Goal: Task Accomplishment & Management: Use online tool/utility

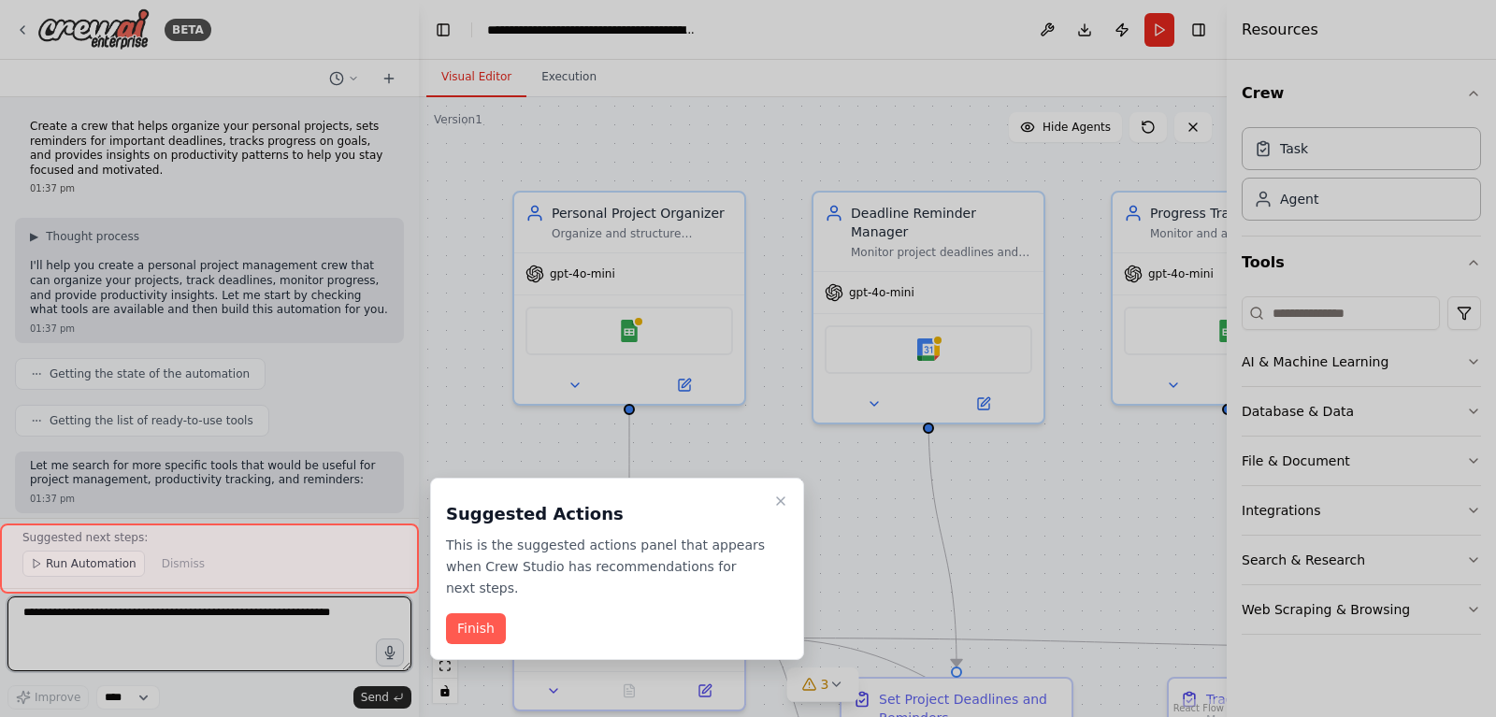
scroll to position [1555, 0]
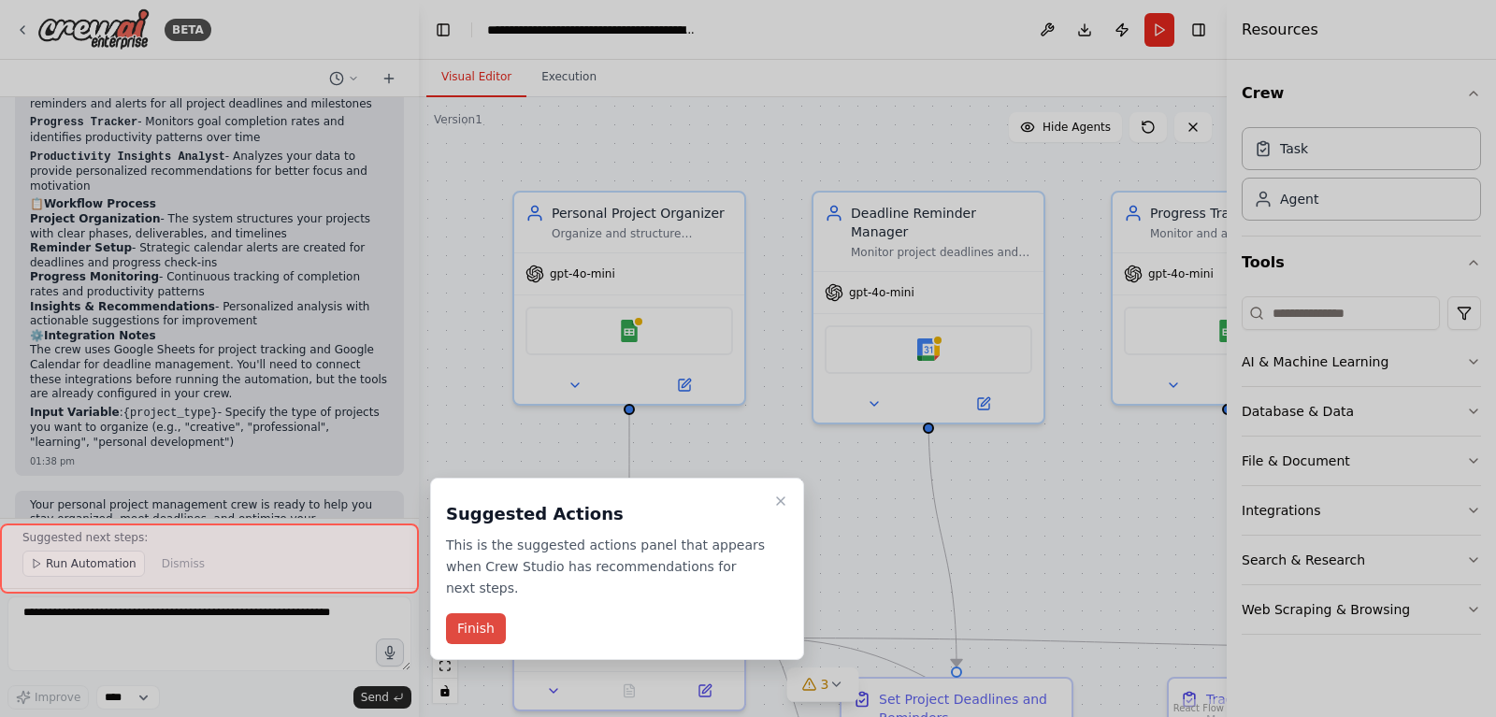
click at [483, 613] on button "Finish" at bounding box center [476, 628] width 60 height 31
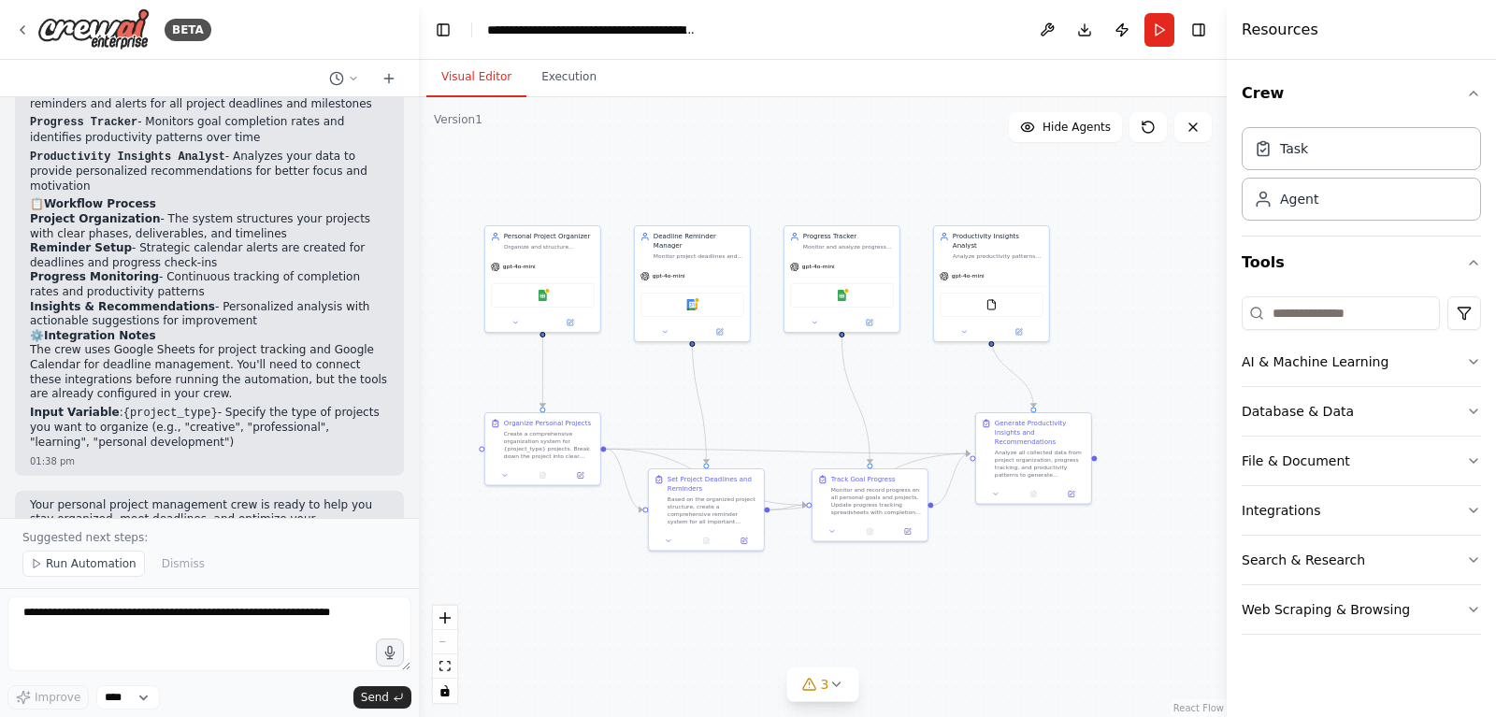
drag, startPoint x: 926, startPoint y: 497, endPoint x: 785, endPoint y: 384, distance: 180.2
click at [783, 393] on div ".deletable-edge-delete-btn { width: 20px; height: 20px; border: 0px solid #ffff…" at bounding box center [823, 407] width 808 height 620
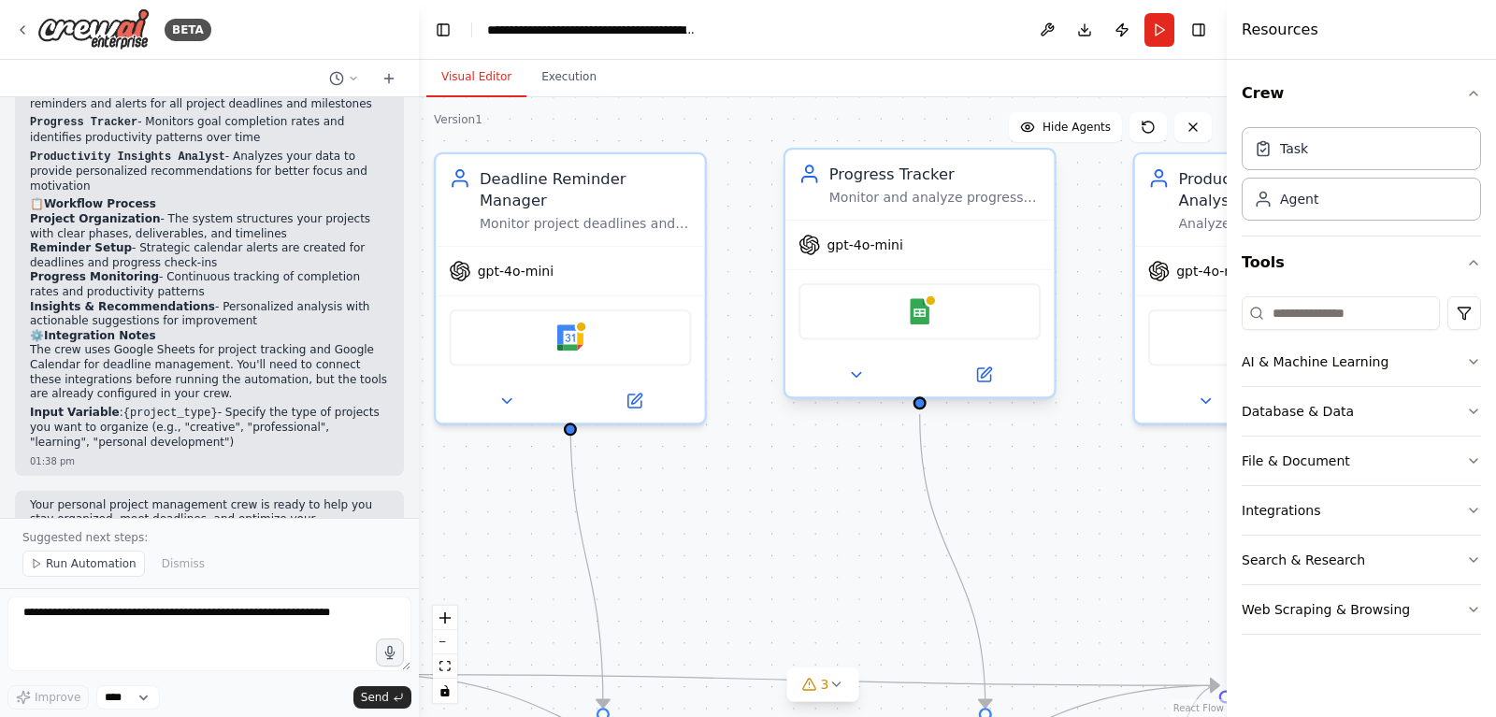
click at [925, 210] on div "Progress Tracker Monitor and analyze progress on personal goals and projects by…" at bounding box center [919, 185] width 268 height 70
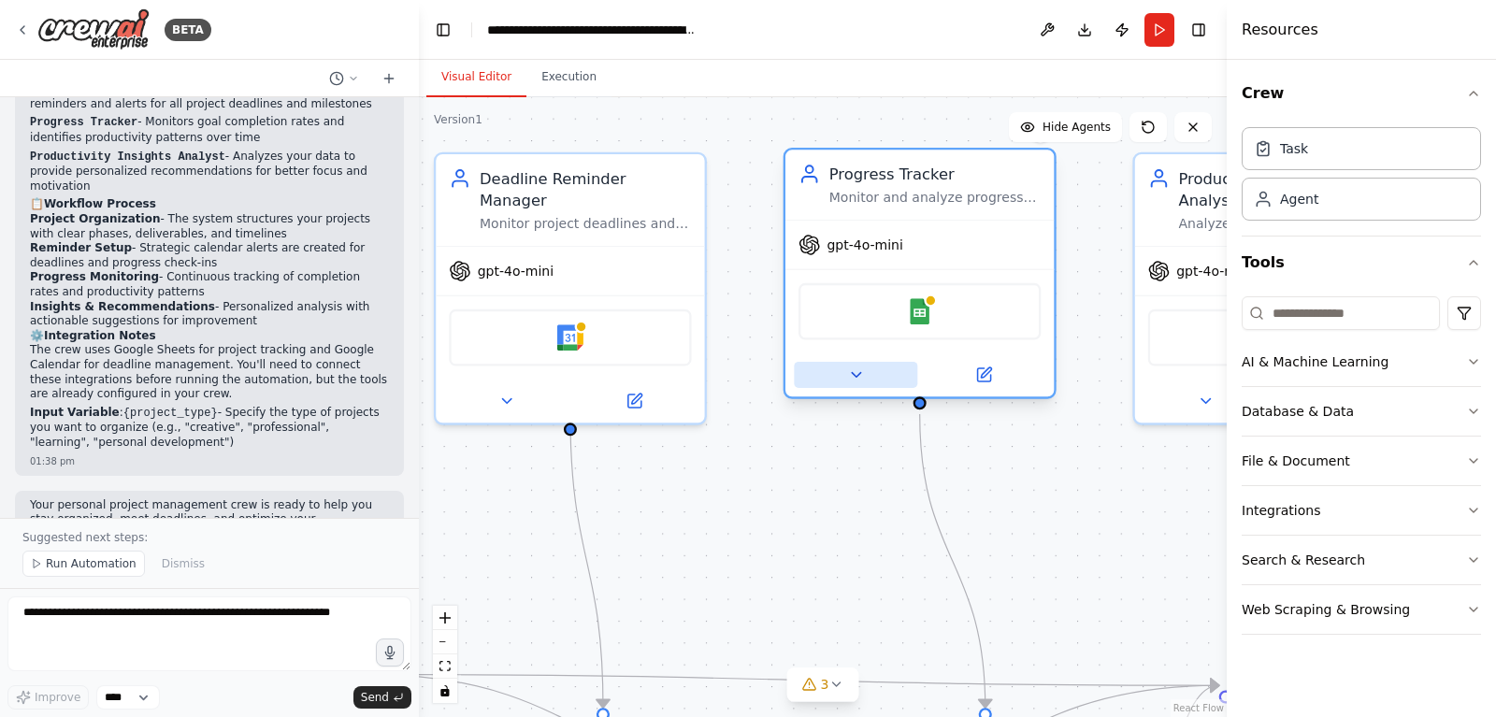
click at [855, 379] on icon at bounding box center [856, 376] width 18 height 18
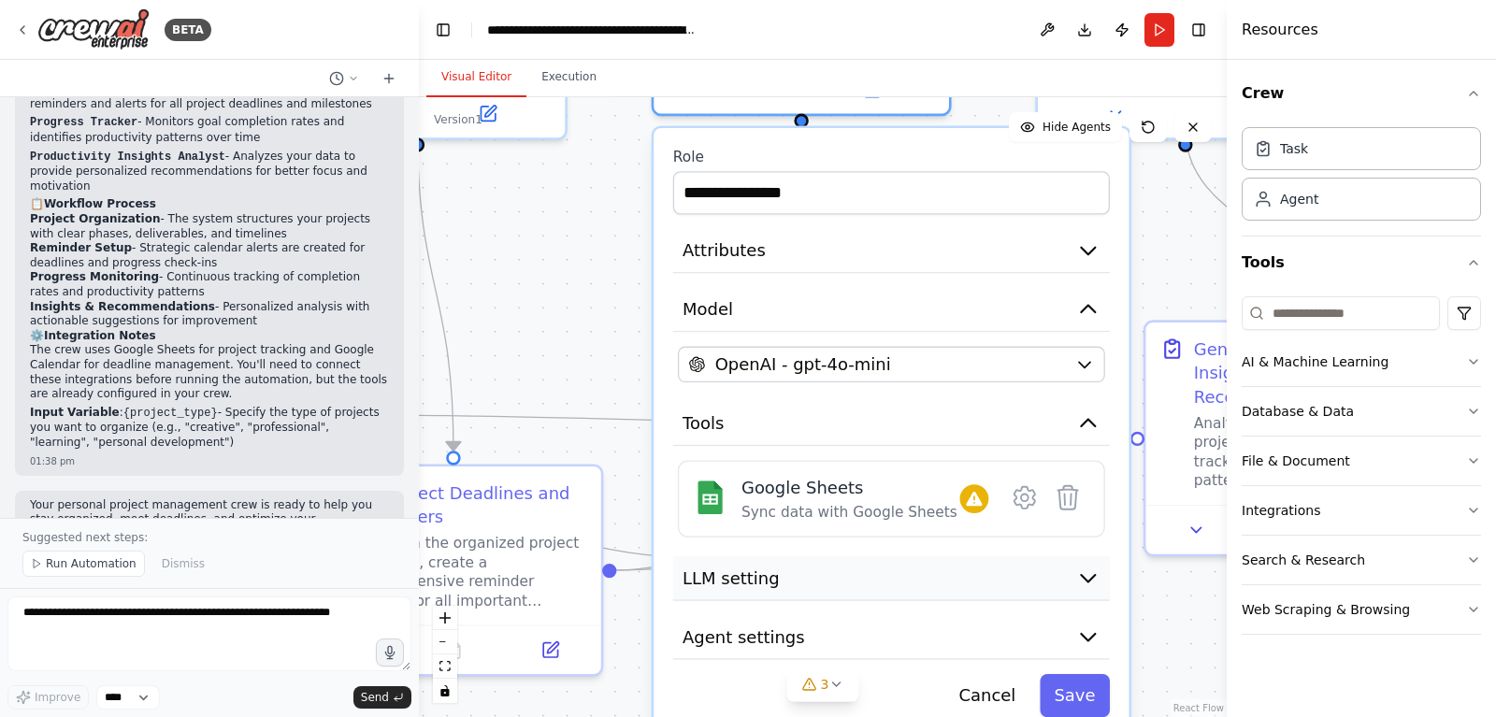
click at [872, 572] on button "LLM setting" at bounding box center [891, 578] width 437 height 44
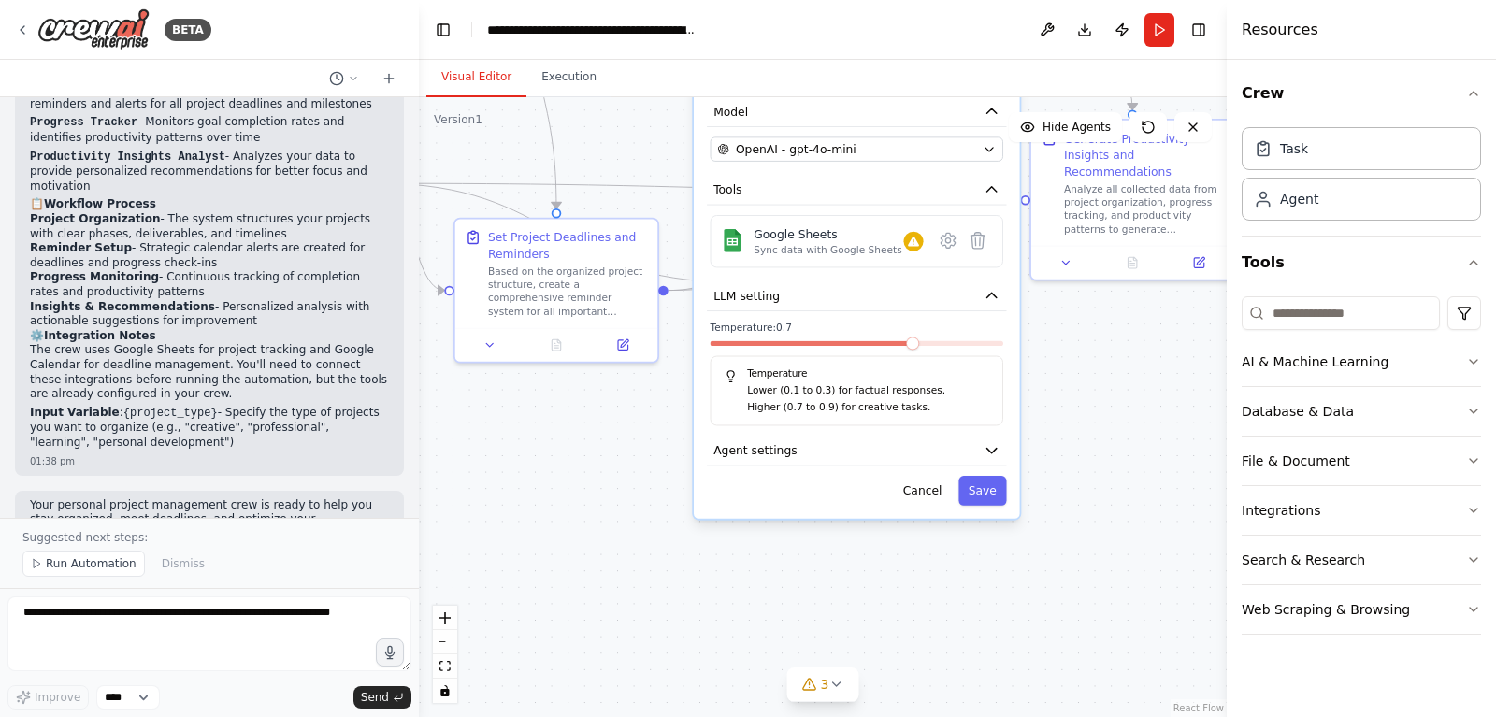
drag, startPoint x: 1119, startPoint y: 632, endPoint x: 1090, endPoint y: 352, distance: 282.0
click at [1090, 352] on div ".deletable-edge-delete-btn { width: 20px; height: 20px; border: 0px solid #ffff…" at bounding box center [823, 407] width 808 height 620
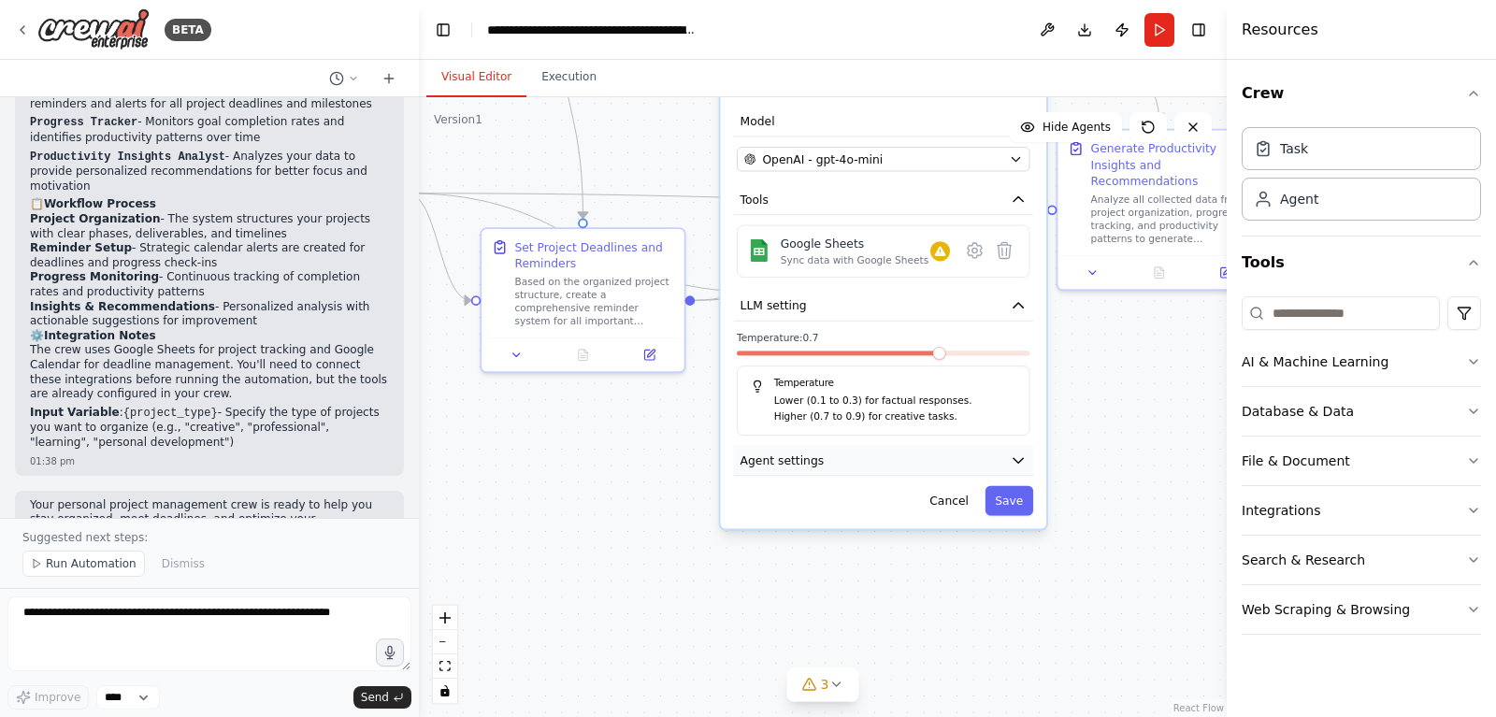
click at [907, 459] on button "Agent settings" at bounding box center [883, 461] width 299 height 31
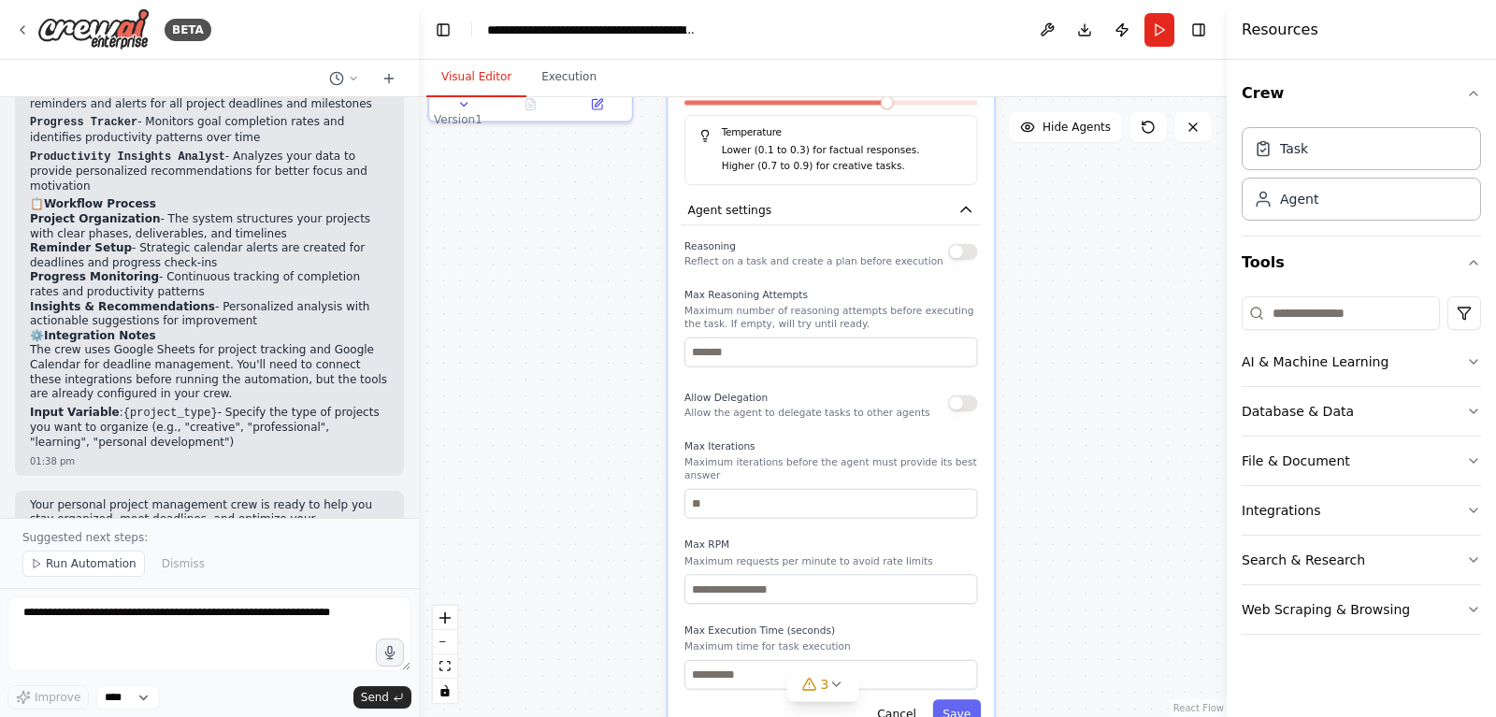
drag, startPoint x: 1189, startPoint y: 585, endPoint x: 1136, endPoint y: 329, distance: 261.5
click at [1136, 329] on div ".deletable-edge-delete-btn { width: 20px; height: 20px; border: 0px solid #ffff…" at bounding box center [823, 407] width 808 height 620
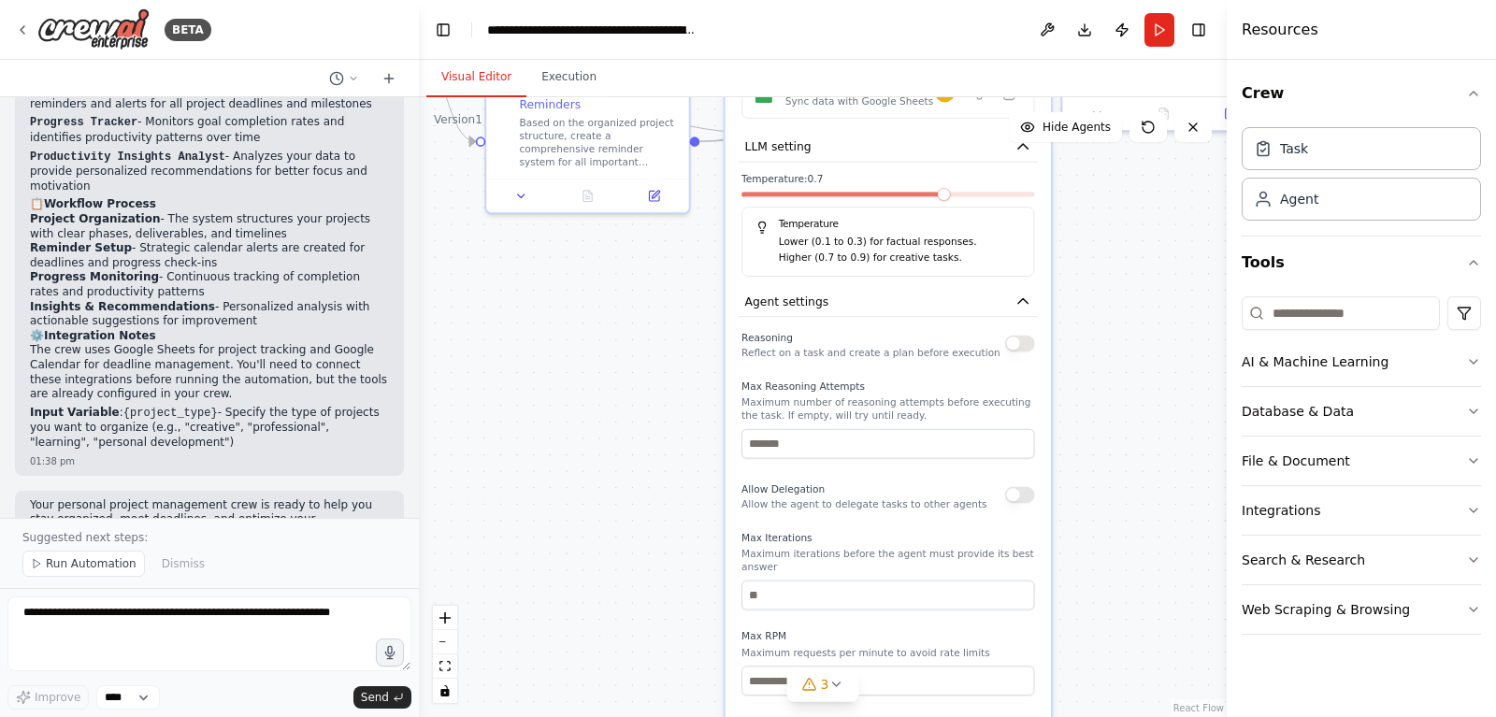
drag, startPoint x: 1079, startPoint y: 535, endPoint x: 1138, endPoint y: 637, distance: 117.7
click at [1138, 637] on div ".deletable-edge-delete-btn { width: 20px; height: 20px; border: 0px solid #ffff…" at bounding box center [823, 407] width 808 height 620
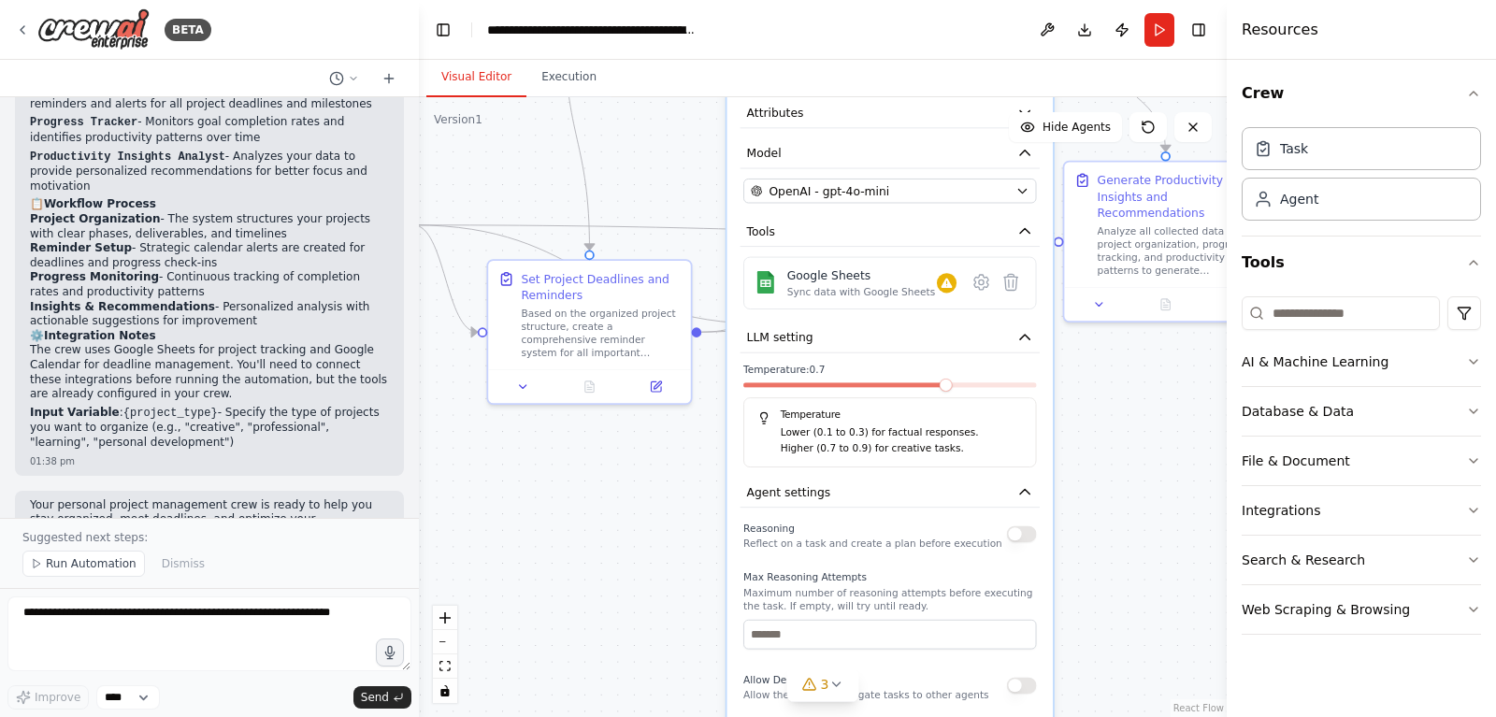
drag, startPoint x: 1131, startPoint y: 386, endPoint x: 1131, endPoint y: 598, distance: 211.3
click at [1131, 598] on div ".deletable-edge-delete-btn { width: 20px; height: 20px; border: 0px solid #ffff…" at bounding box center [823, 407] width 808 height 620
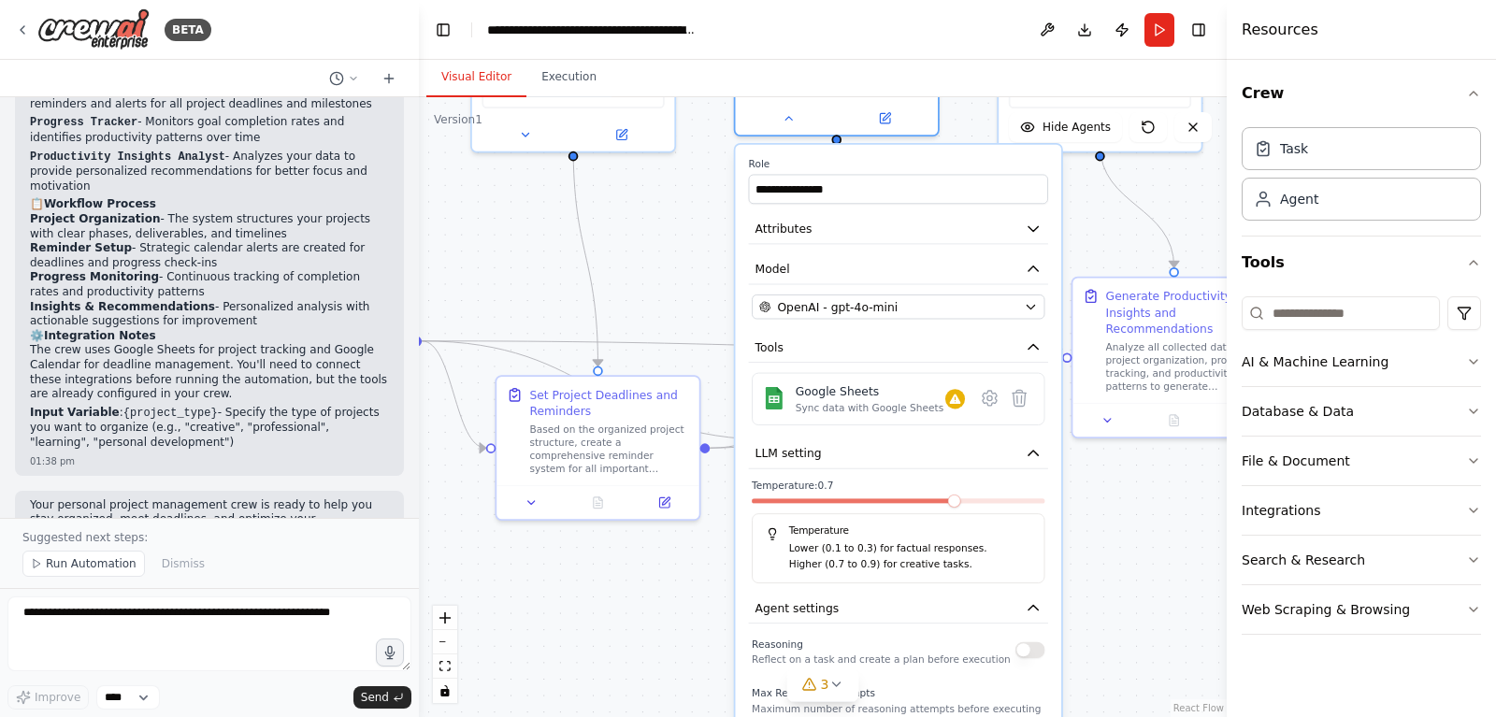
drag, startPoint x: 1132, startPoint y: 434, endPoint x: 1141, endPoint y: 589, distance: 155.5
click at [1141, 589] on div ".deletable-edge-delete-btn { width: 20px; height: 20px; border: 0px solid #ffff…" at bounding box center [823, 407] width 808 height 620
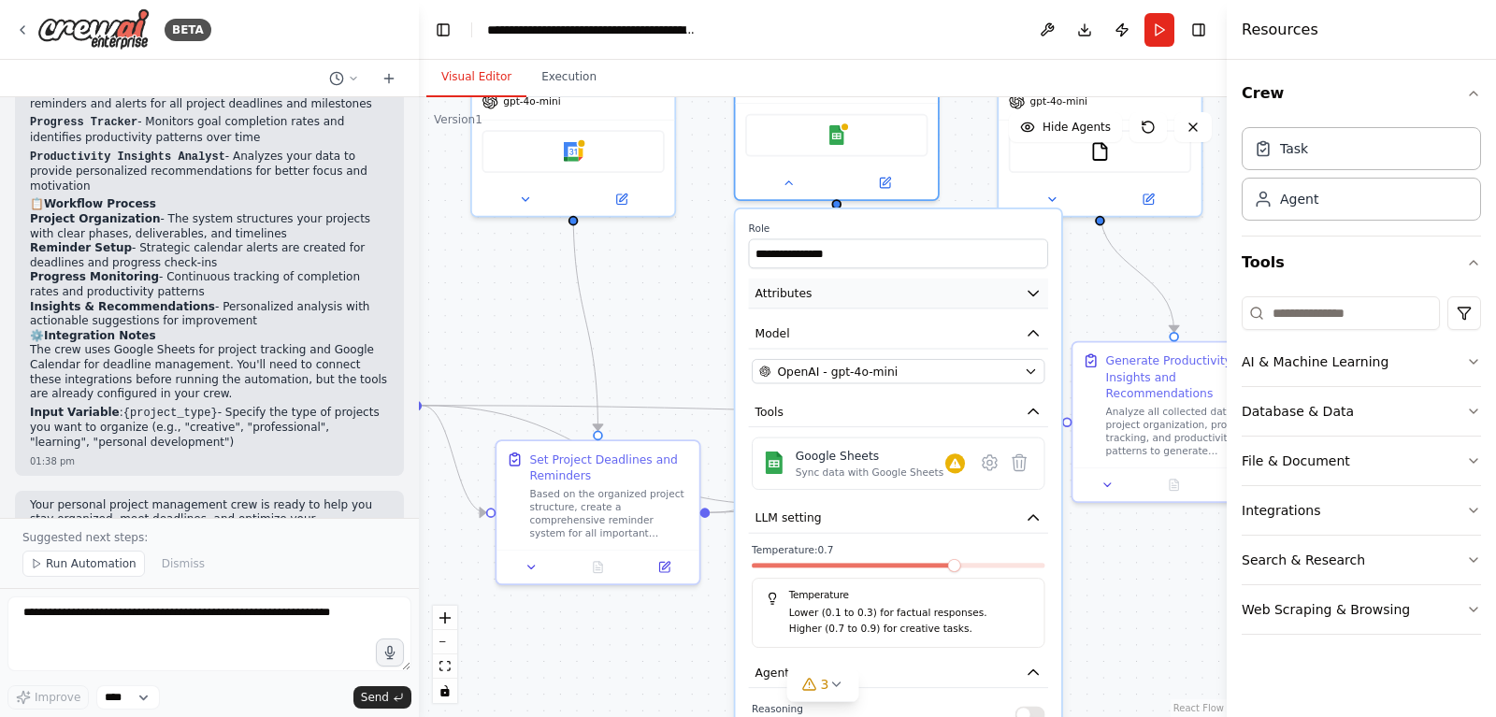
click at [969, 299] on button "Attributes" at bounding box center [898, 294] width 299 height 31
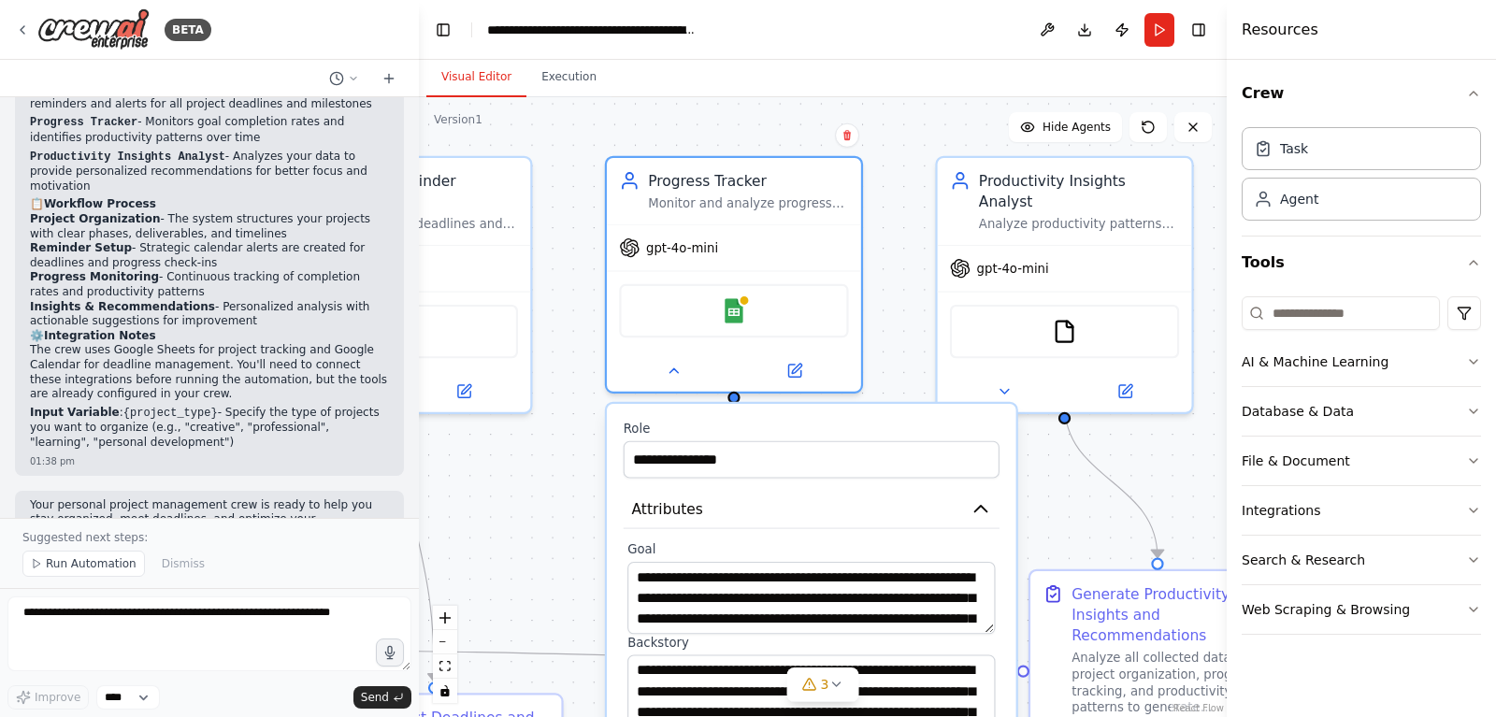
drag, startPoint x: 600, startPoint y: 226, endPoint x: 532, endPoint y: 481, distance: 263.4
click at [532, 481] on div ".deletable-edge-delete-btn { width: 20px; height: 20px; border: 0px solid #ffff…" at bounding box center [823, 407] width 808 height 620
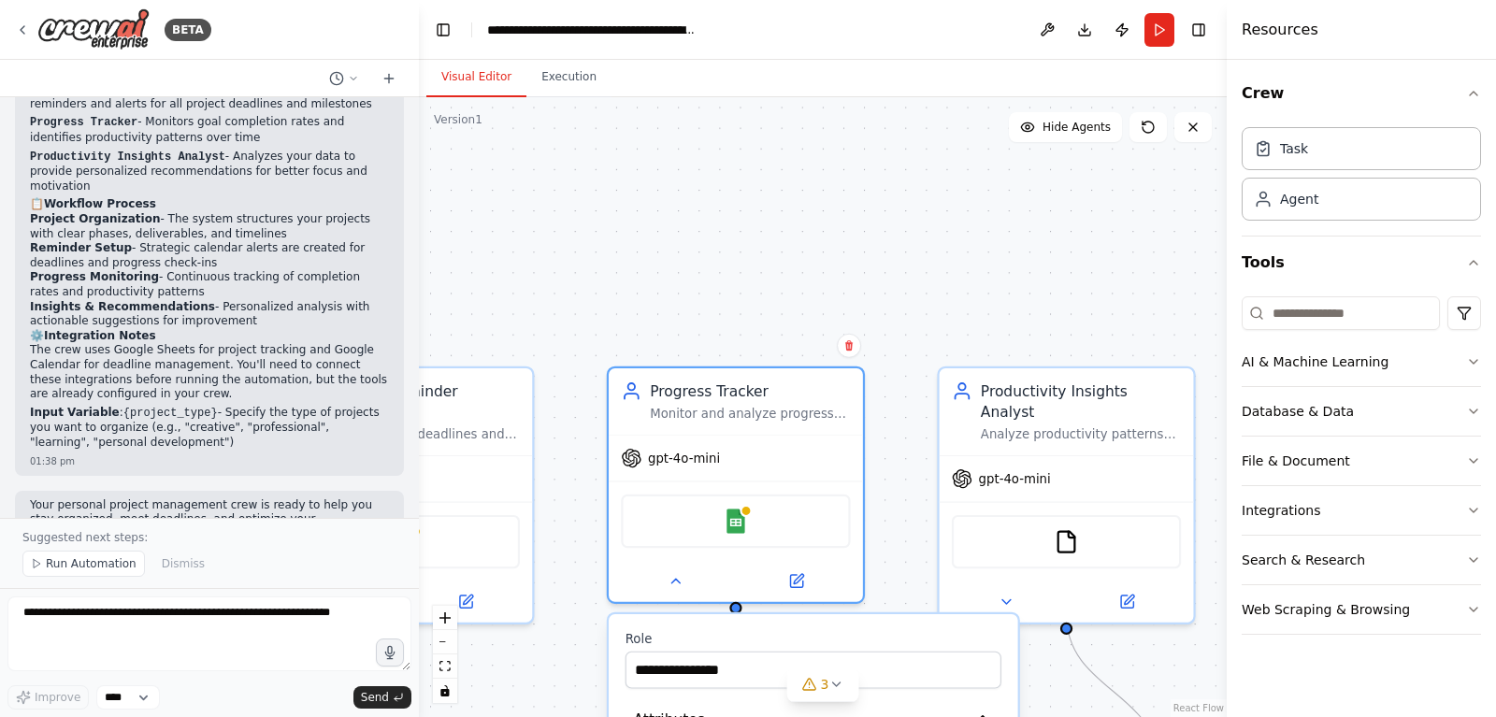
drag, startPoint x: 915, startPoint y: 141, endPoint x: 916, endPoint y: 352, distance: 210.4
click at [916, 353] on div ".deletable-edge-delete-btn { width: 20px; height: 20px; border: 0px solid #ffff…" at bounding box center [823, 407] width 808 height 620
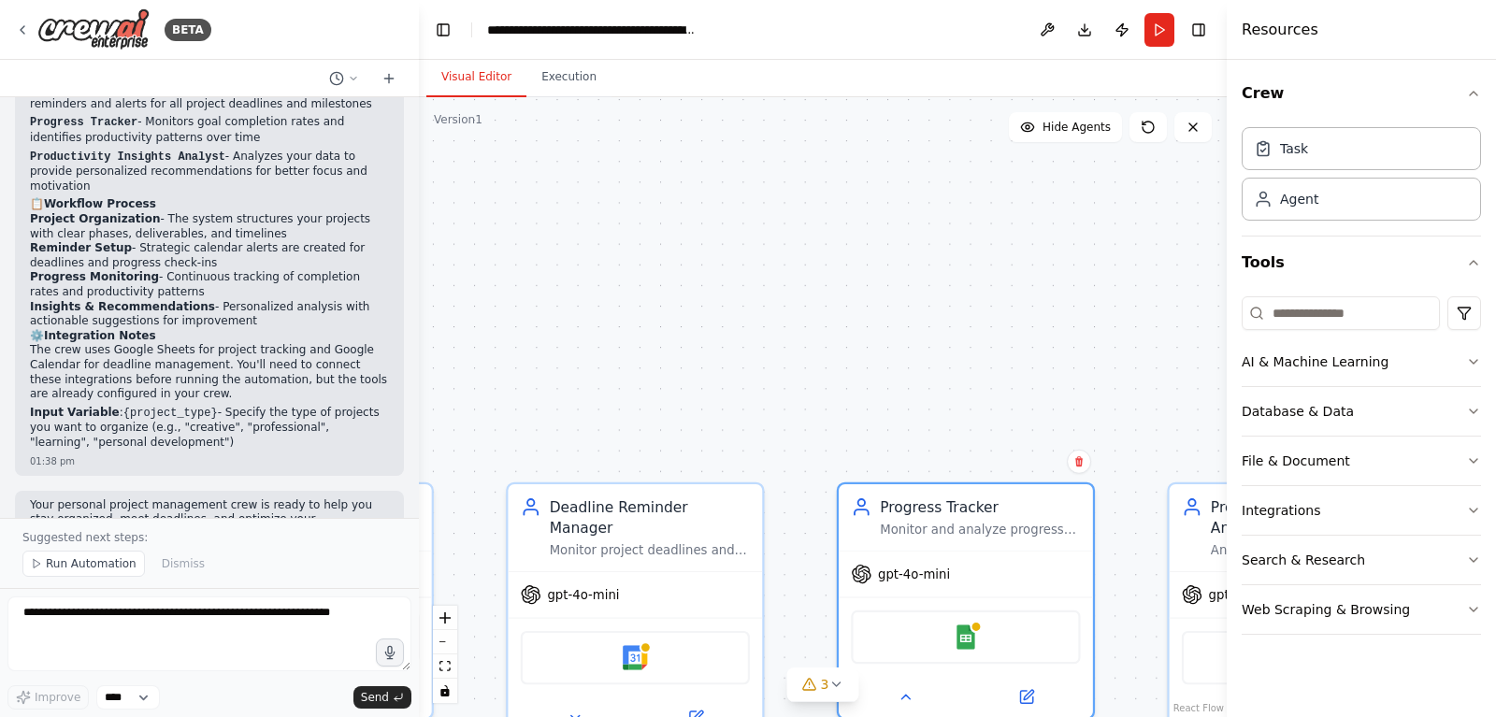
drag, startPoint x: 944, startPoint y: 283, endPoint x: 967, endPoint y: 297, distance: 26.5
click at [967, 297] on div ".deletable-edge-delete-btn { width: 20px; height: 20px; border: 0px solid #ffff…" at bounding box center [823, 407] width 808 height 620
